Goal: Task Accomplishment & Management: Use online tool/utility

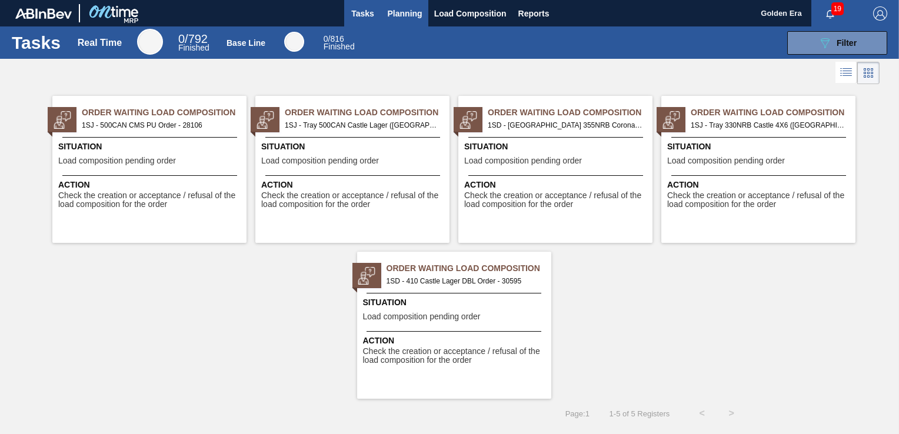
click at [409, 6] on span "Planning" at bounding box center [405, 13] width 35 height 14
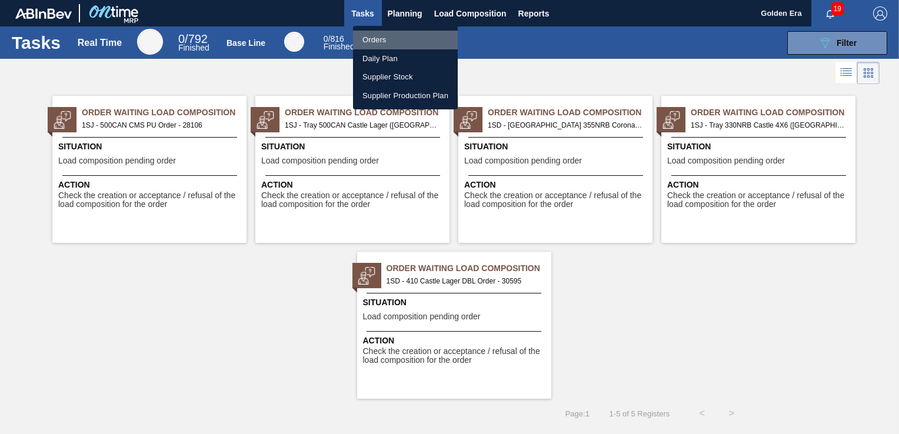
click at [398, 36] on li "Orders" at bounding box center [405, 40] width 105 height 19
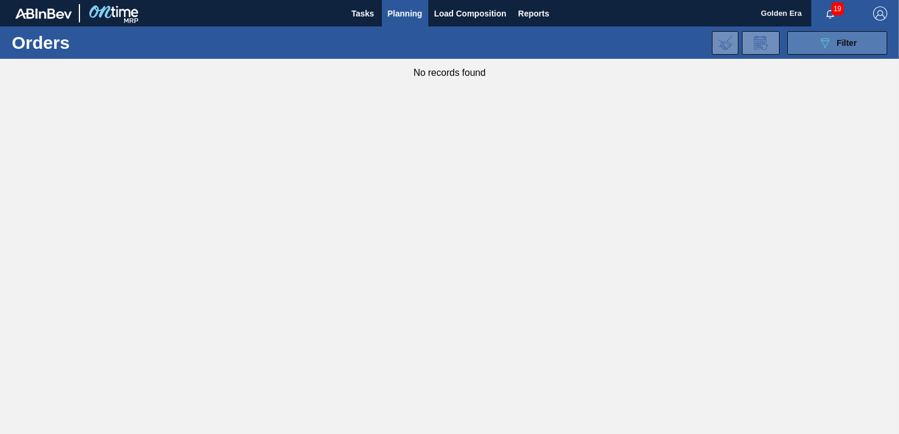
click at [850, 48] on div "089F7B8B-B2A5-4AFE-B5C0-19BA573D28AC Filter" at bounding box center [837, 43] width 39 height 14
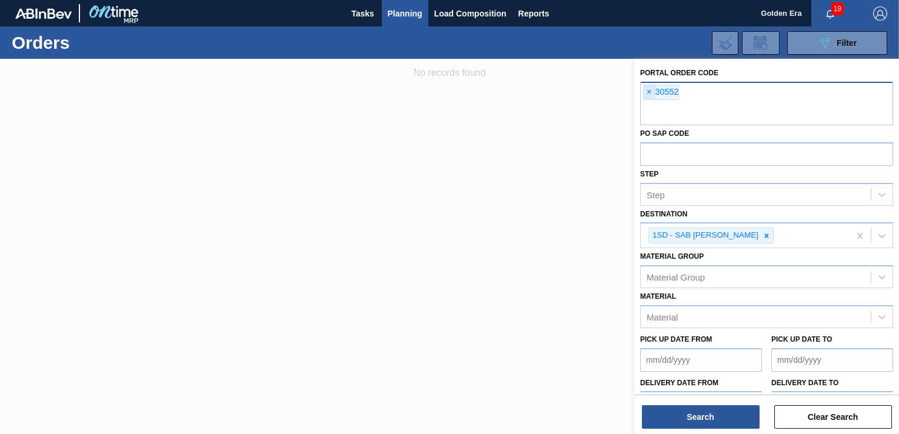
click at [651, 91] on span "×" at bounding box center [649, 92] width 11 height 14
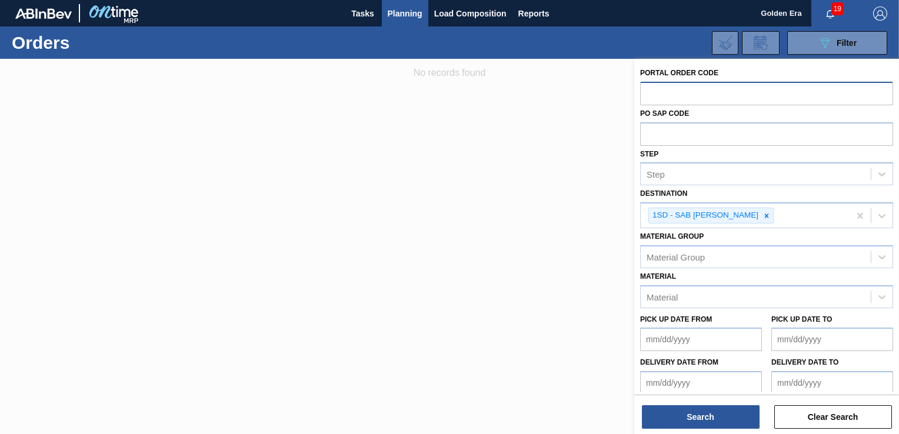
click at [659, 86] on input "text" at bounding box center [766, 93] width 253 height 22
click at [651, 98] on input "text" at bounding box center [766, 93] width 253 height 22
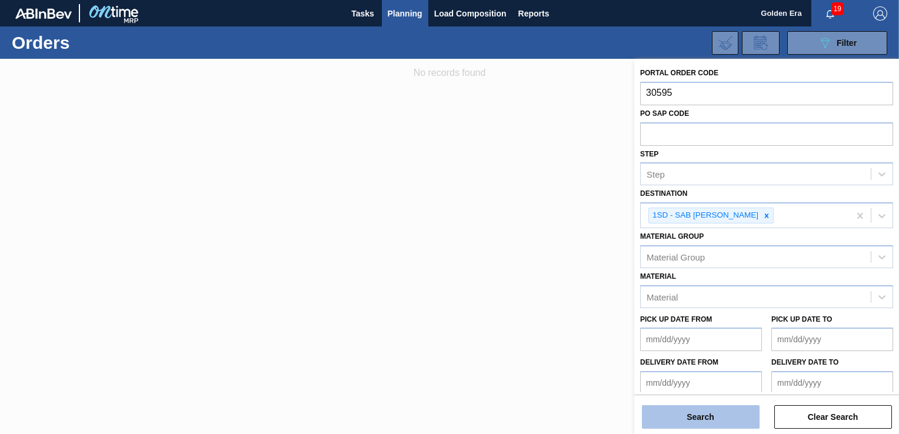
type input "30595"
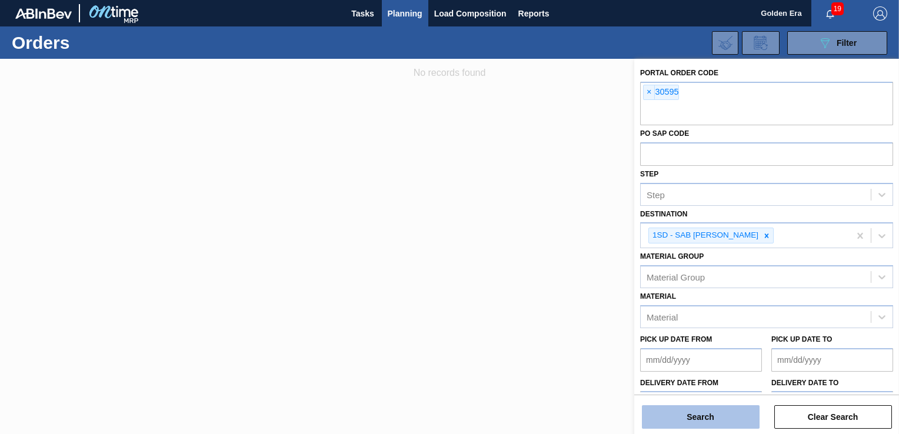
click at [715, 418] on button "Search" at bounding box center [701, 417] width 118 height 24
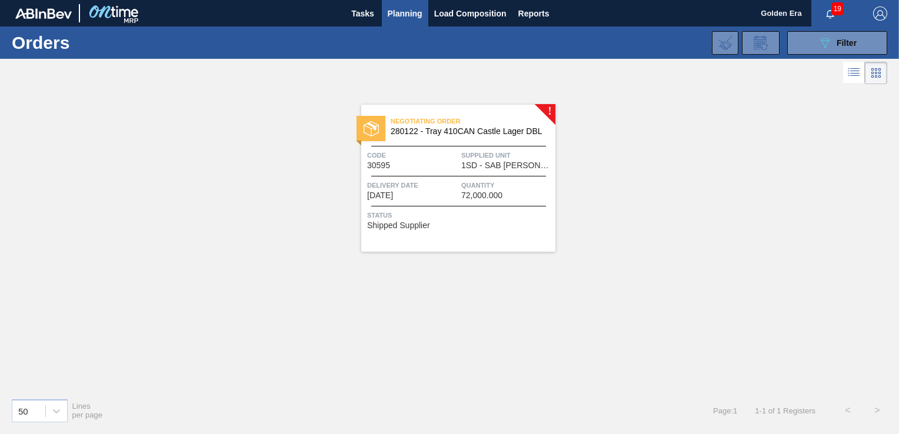
click at [524, 229] on div "Negotiating Order 280122 - Tray 410CAN Castle Lager DBL Code 30595 Supplied Uni…" at bounding box center [458, 178] width 194 height 147
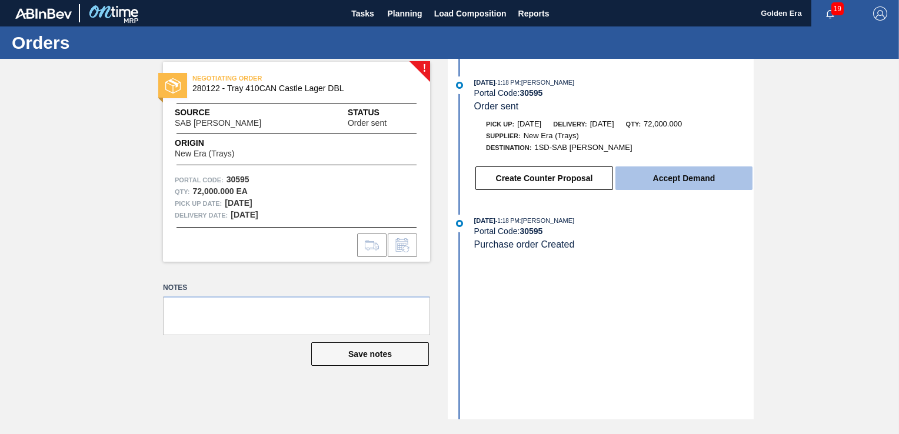
click at [690, 178] on button "Accept Demand" at bounding box center [683, 178] width 137 height 24
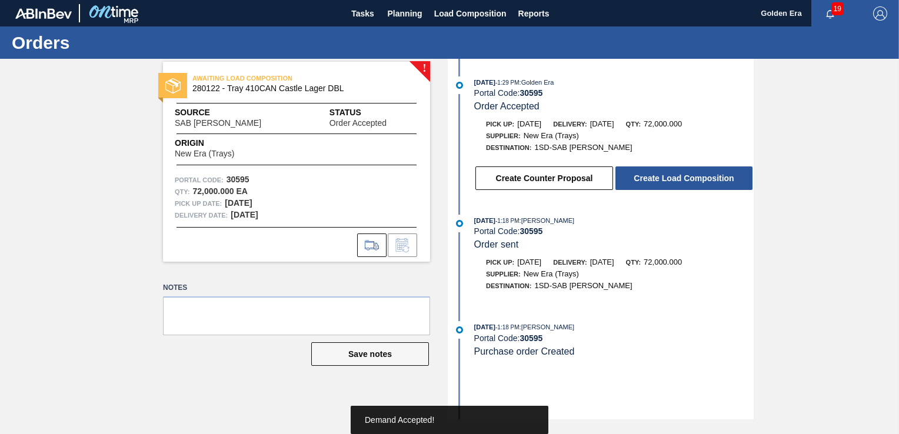
click at [690, 178] on button "Create Load Composition" at bounding box center [683, 178] width 137 height 24
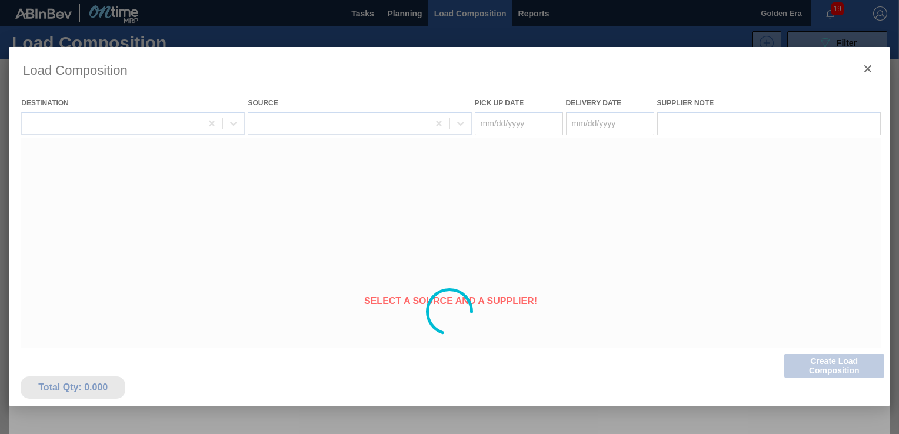
type Date "[DATE]"
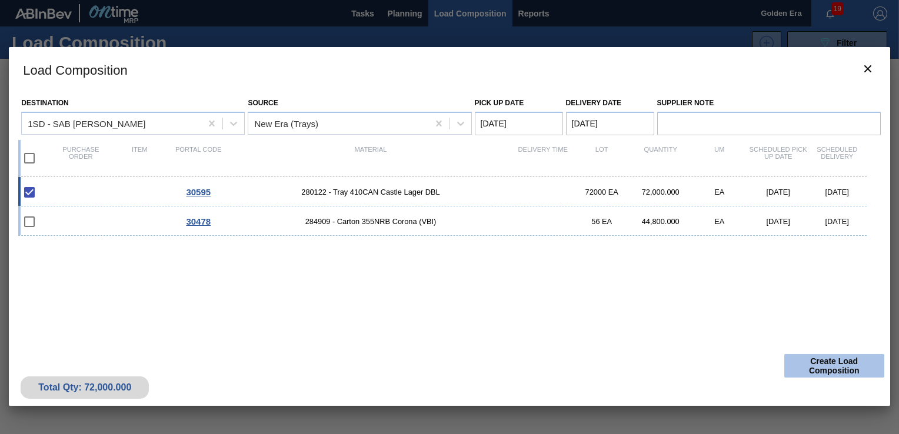
click at [850, 368] on button "Create Load Composition" at bounding box center [834, 366] width 100 height 24
